Goal: Find specific page/section: Find specific page/section

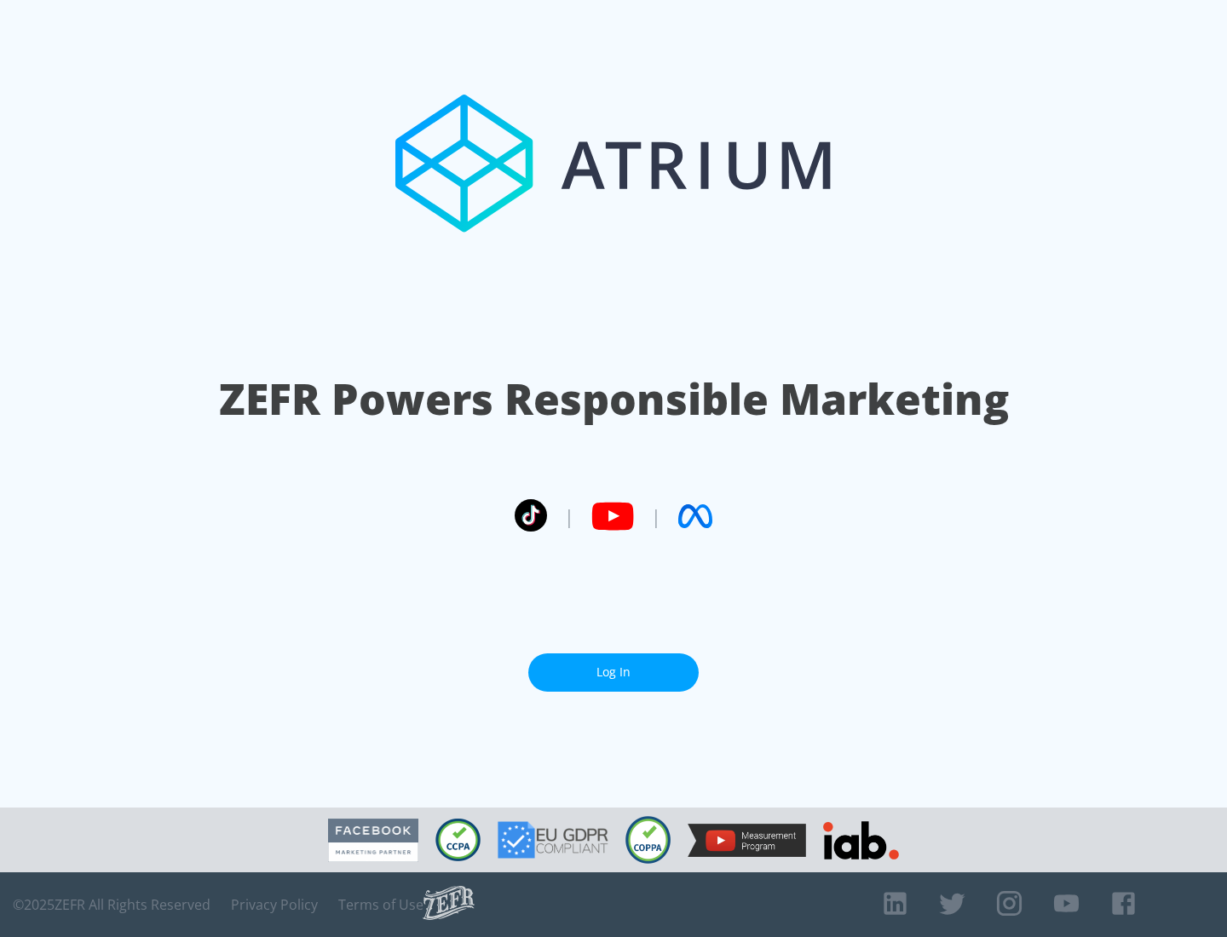
click at [614, 666] on link "Log In" at bounding box center [613, 673] width 170 height 38
